Goal: Task Accomplishment & Management: Use online tool/utility

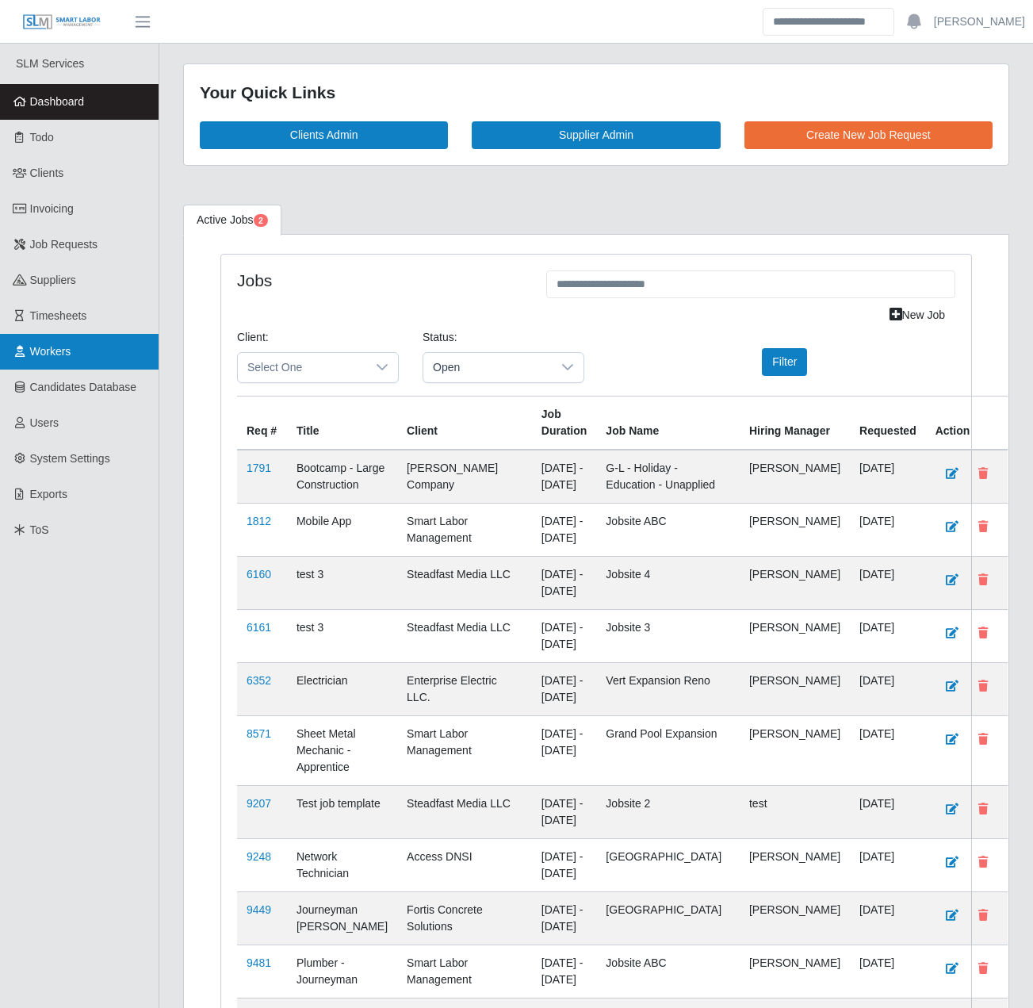
click at [59, 349] on span "Workers" at bounding box center [50, 351] width 41 height 13
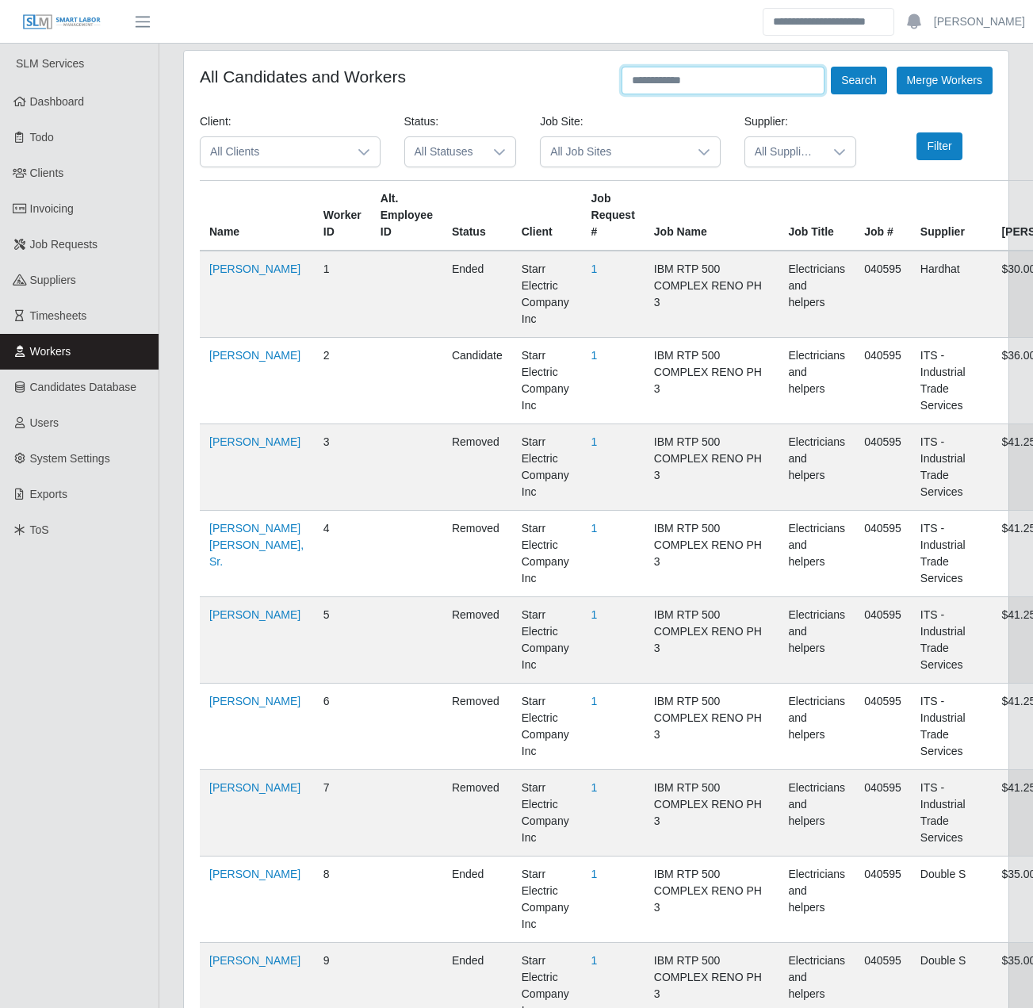
click at [771, 82] on input "text" at bounding box center [723, 81] width 203 height 28
type input "**********"
click at [831, 67] on button "Search" at bounding box center [859, 81] width 56 height 28
